Goal: Task Accomplishment & Management: Manage account settings

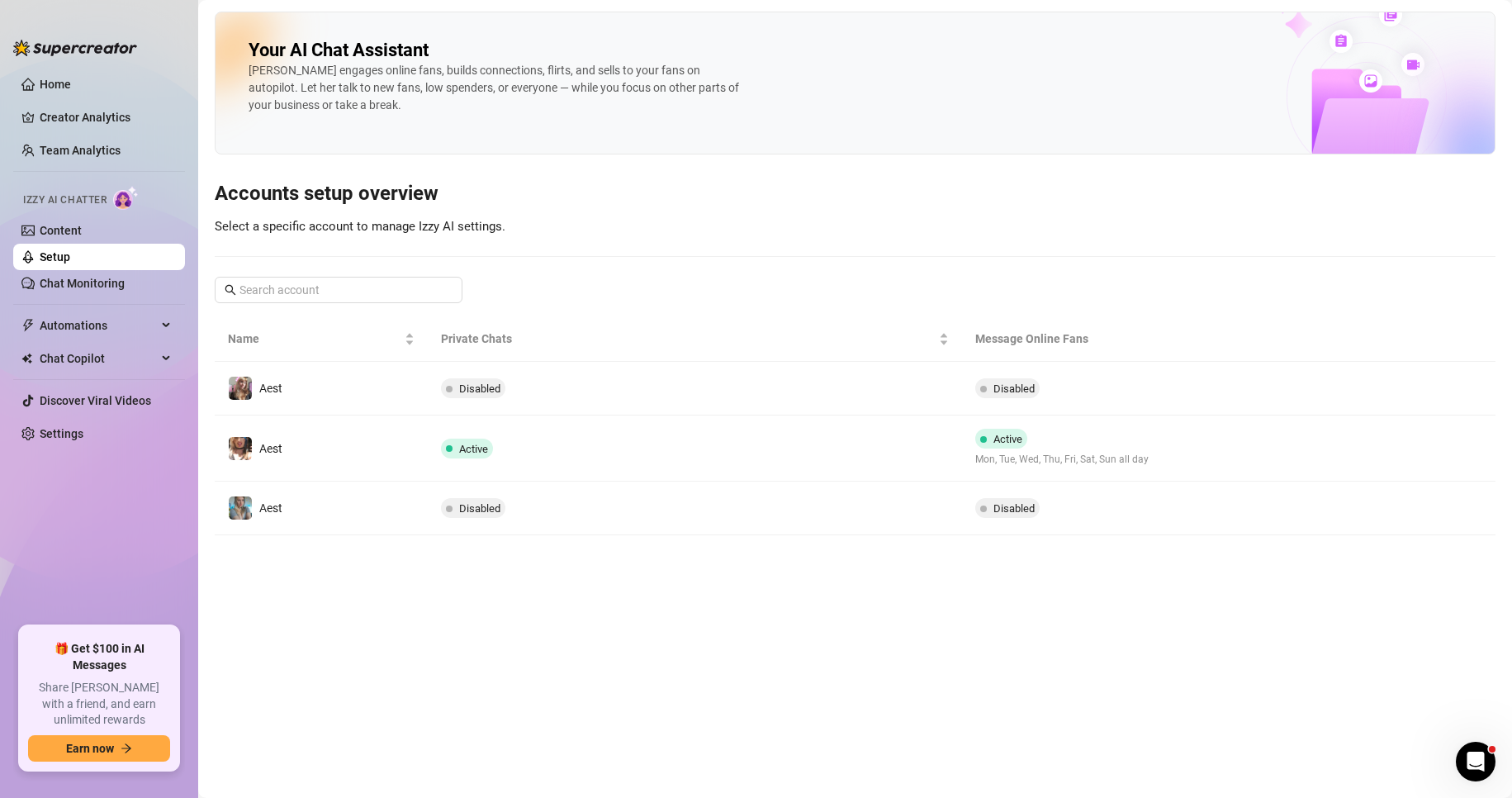
click at [746, 440] on td "Active" at bounding box center [695, 449] width 534 height 66
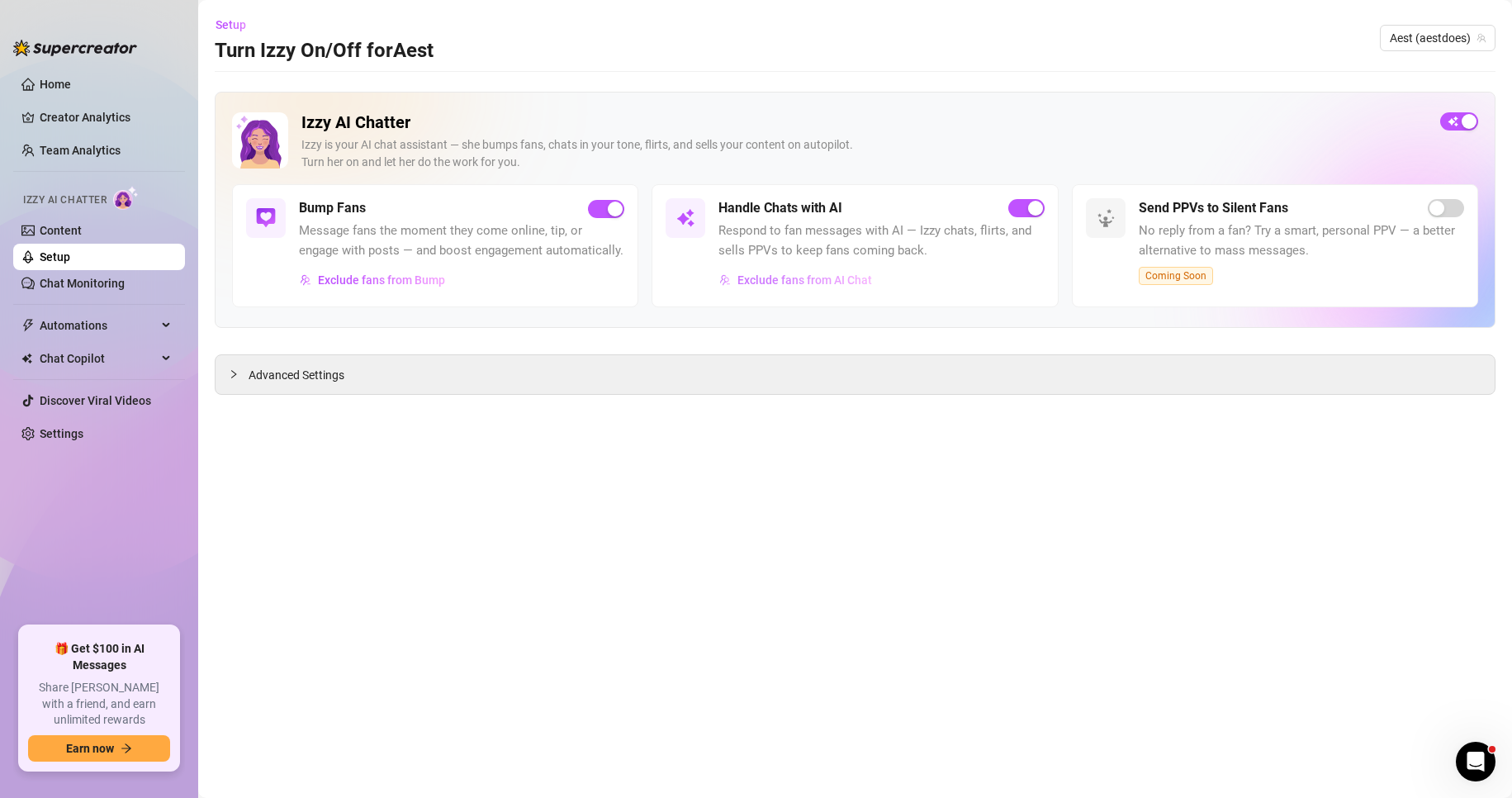
click at [790, 281] on span "Exclude fans from AI Chat" at bounding box center [805, 280] width 135 height 13
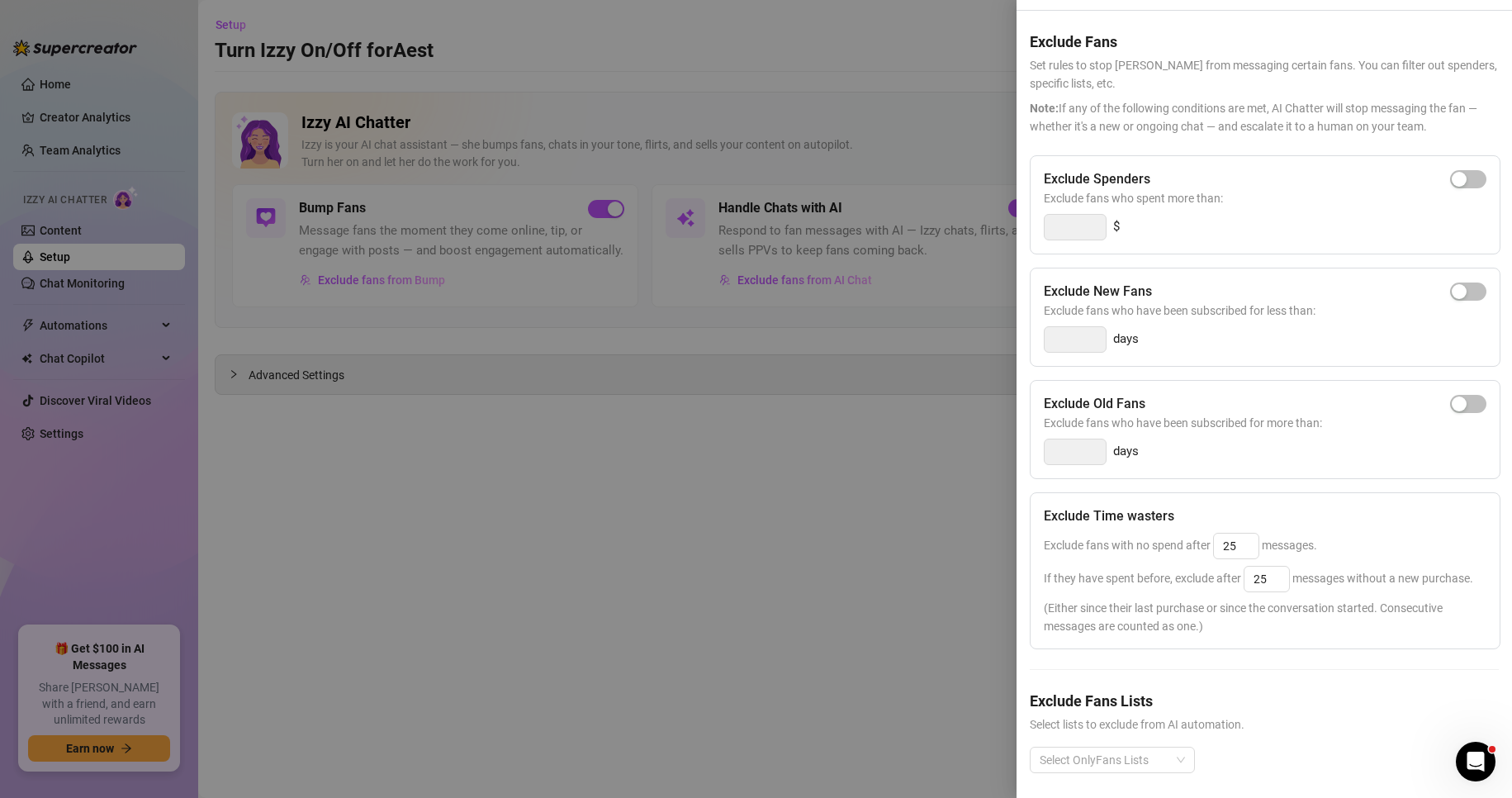
scroll to position [84, 0]
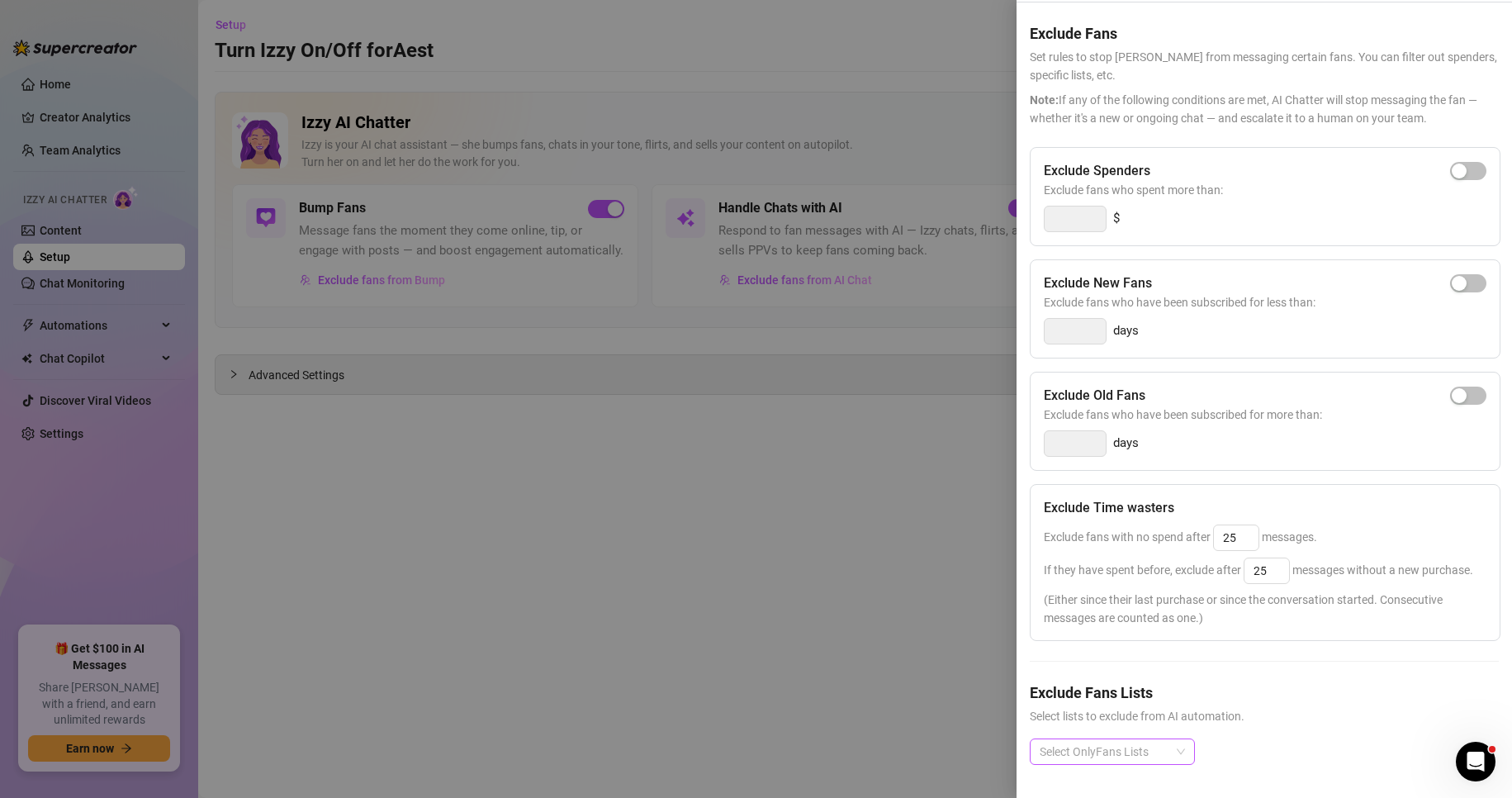
click at [1126, 741] on div at bounding box center [1104, 752] width 141 height 23
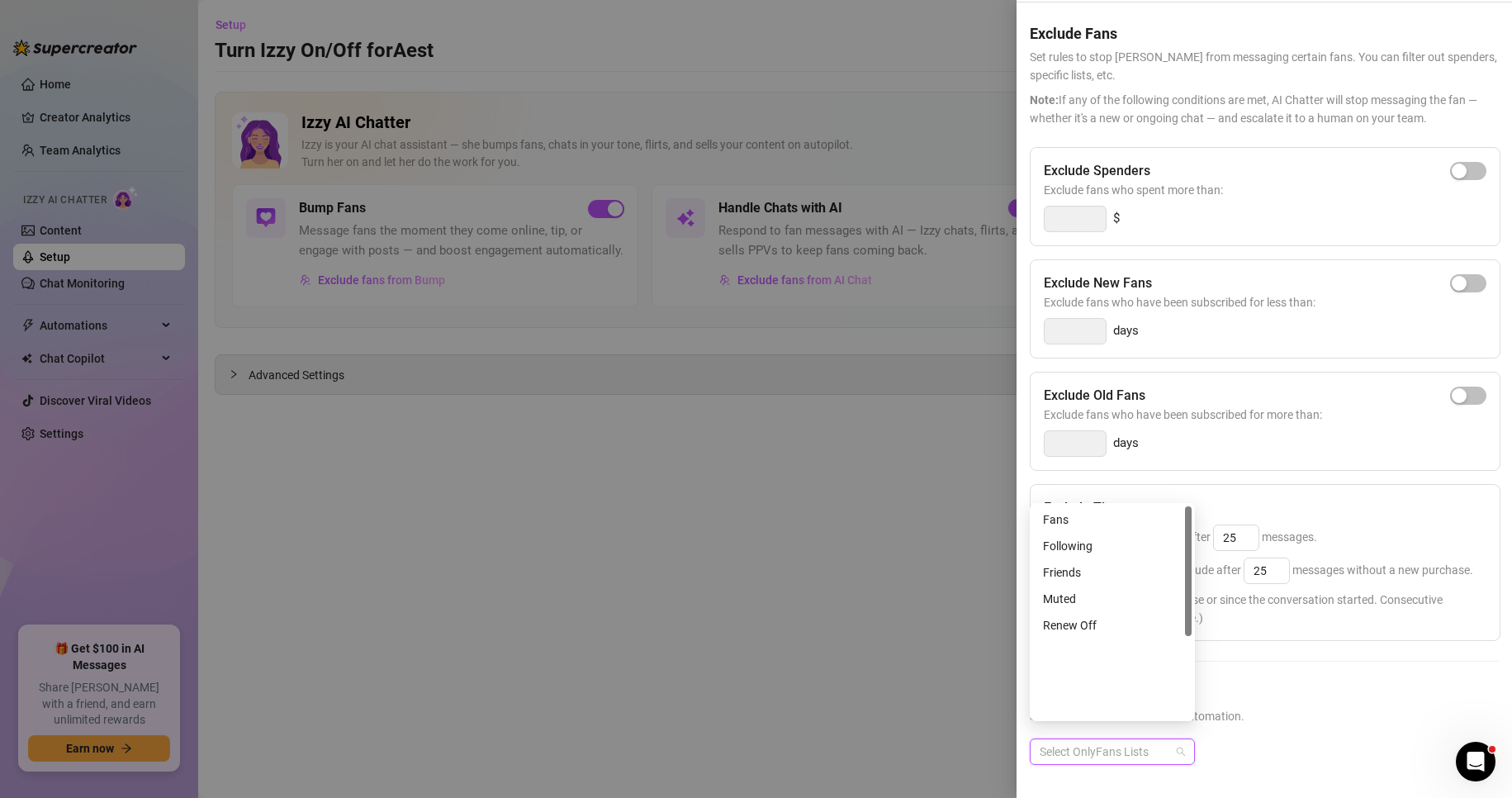
scroll to position [0, 0]
click at [1096, 653] on div "Fans" at bounding box center [1113, 652] width 139 height 18
click at [1304, 685] on h5 "Exclude Fans Lists" at bounding box center [1264, 692] width 469 height 22
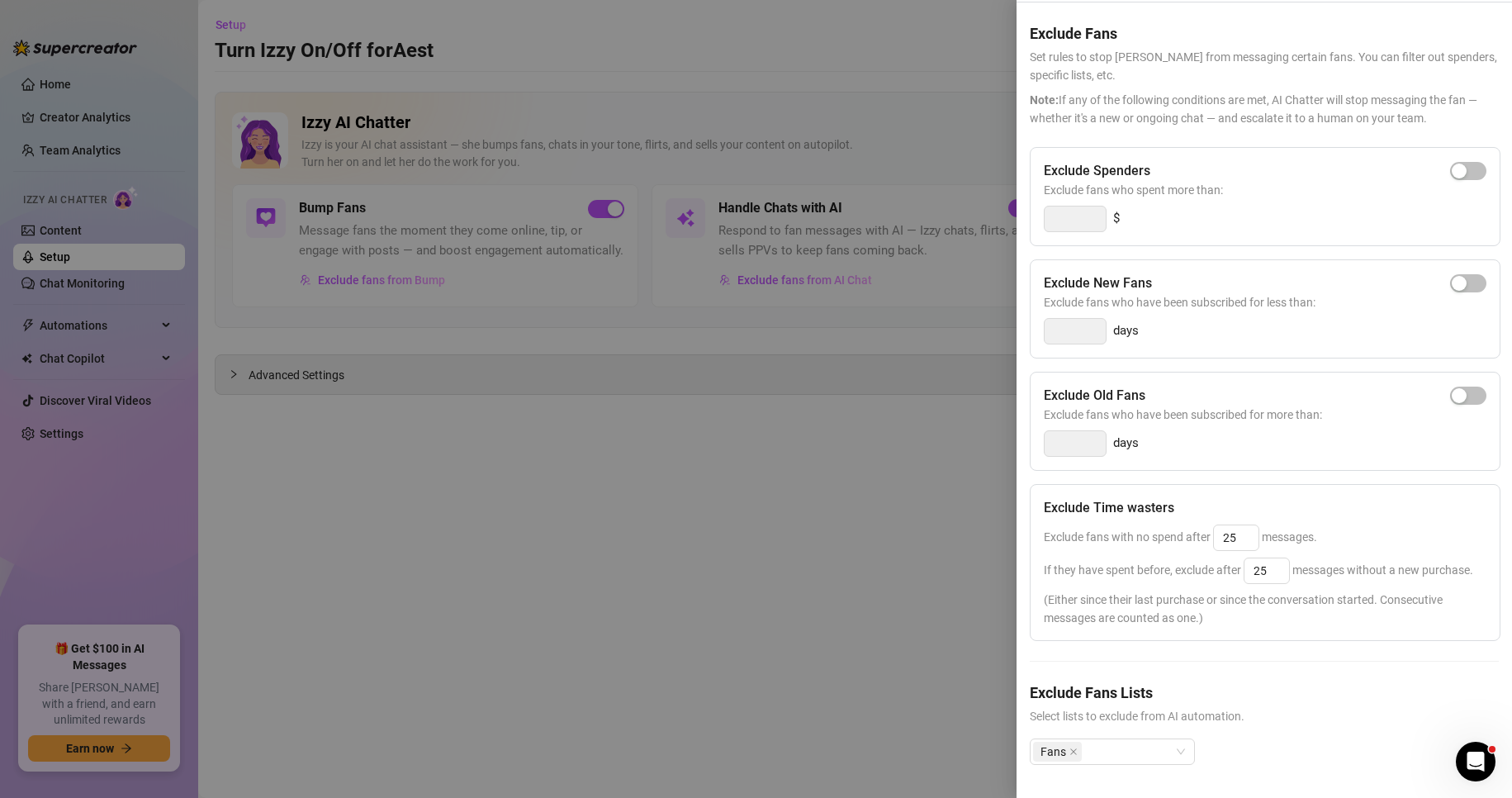
click at [900, 579] on div at bounding box center [756, 399] width 1512 height 798
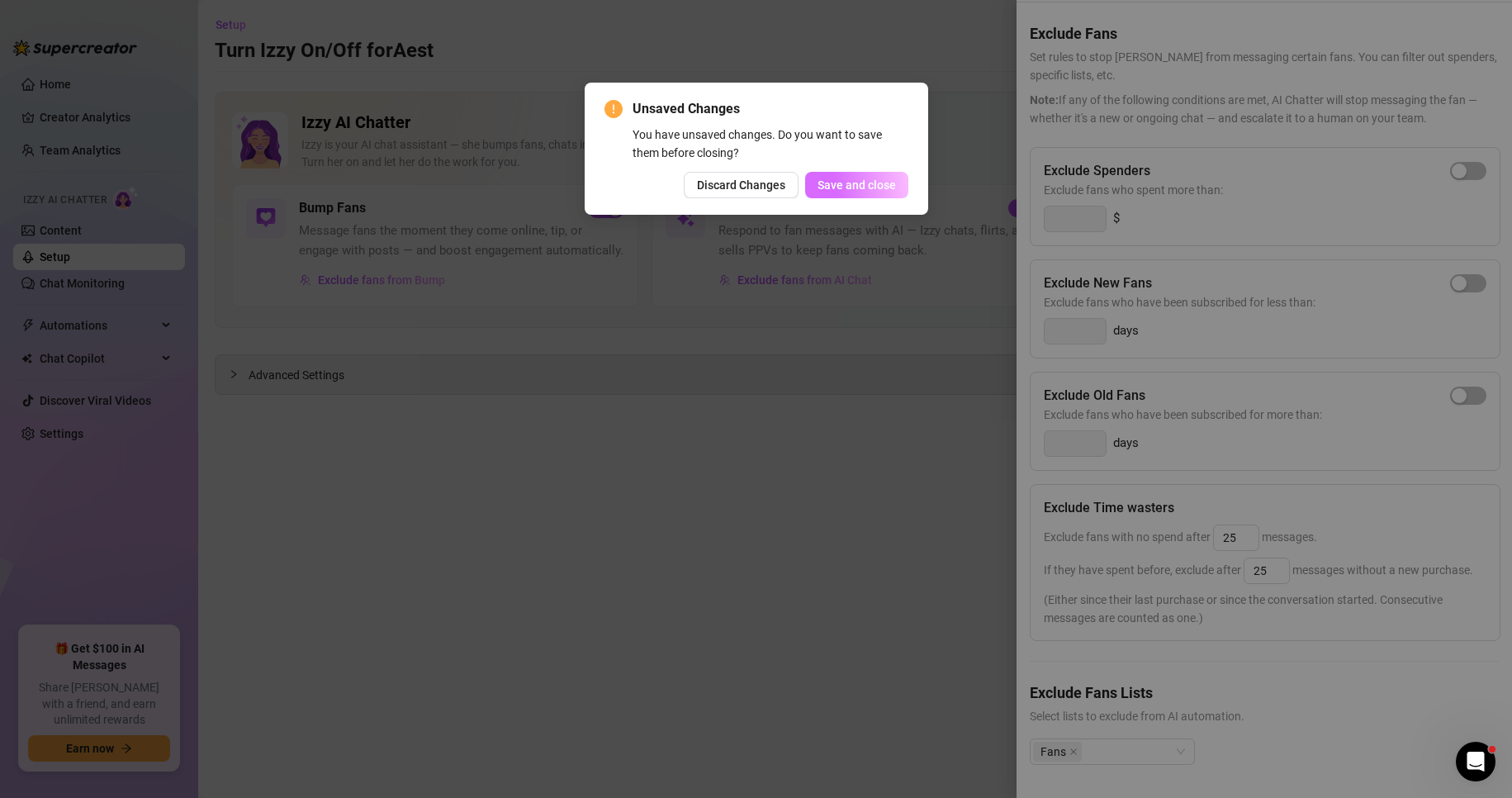
click at [866, 192] on button "Save and close" at bounding box center [856, 184] width 103 height 26
